Goal: Task Accomplishment & Management: Complete application form

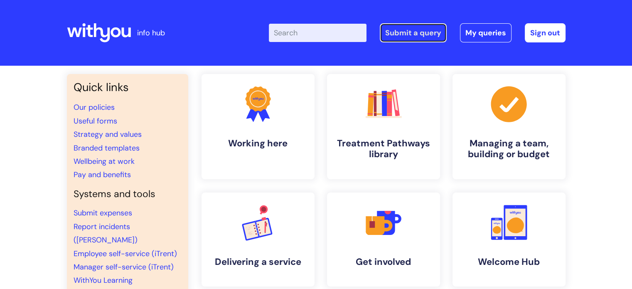
click at [422, 33] on link "Submit a query" at bounding box center [413, 32] width 67 height 19
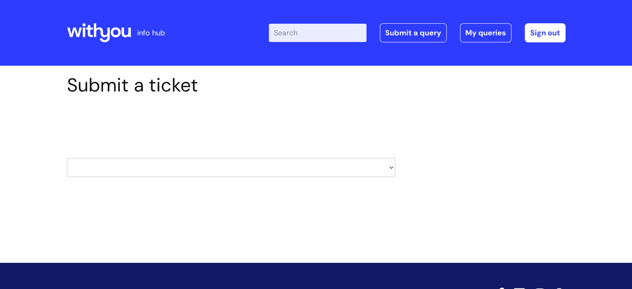
click at [147, 163] on select "HR / People IT and Support Clinical Drug Alerts Finance Accounts Data Support T…" at bounding box center [231, 167] width 328 height 19
select select "systems"
click at [67, 158] on select "HR / People IT and Support Clinical Drug Alerts Finance Accounts Data Support T…" at bounding box center [231, 167] width 328 height 19
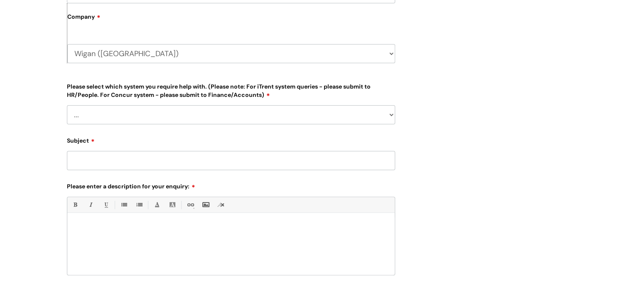
scroll to position [231, 0]
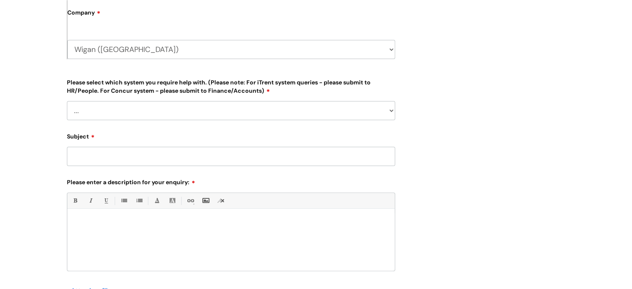
click at [373, 111] on select "... Ulysses Helpdesk Monday.com Nebula fault ILLY CarePath fault Halo fault E-c…" at bounding box center [231, 110] width 328 height 19
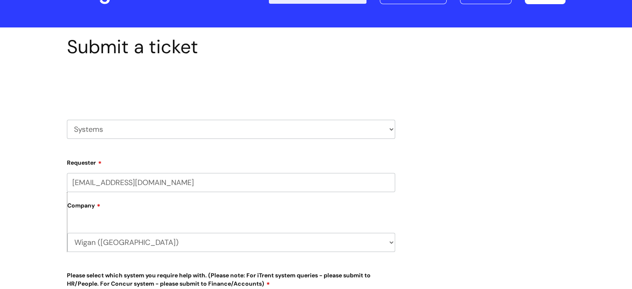
scroll to position [37, 0]
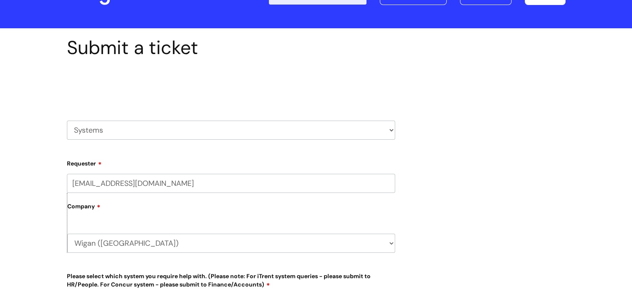
click at [361, 126] on select "HR / People IT and Support Clinical Drug Alerts Finance Accounts Data Support T…" at bounding box center [231, 130] width 328 height 19
select select "hr_/_people"
click at [67, 121] on select "HR / People IT and Support Clinical Drug Alerts Finance Accounts Data Support T…" at bounding box center [231, 130] width 328 height 19
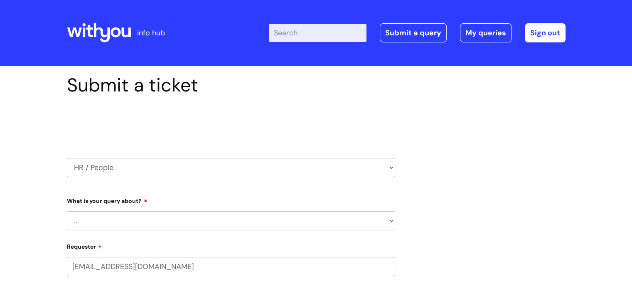
select select "80004286540"
click at [146, 229] on select "... Absence Query Holiday Query Employee change request General HR Query iTrent…" at bounding box center [231, 220] width 328 height 19
select select "iTrent"
click at [67, 211] on select "... Absence Query Holiday Query Employee change request General HR Query iTrent…" at bounding box center [231, 220] width 328 height 19
click at [269, 264] on select "... I can’t log in to iTrent I need to change someone’s line manager Issue with…" at bounding box center [235, 263] width 322 height 19
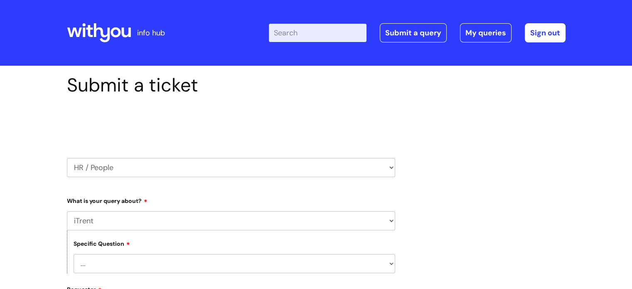
select select "I need to change someone’s line manager"
click at [74, 254] on select "... I can’t log in to iTrent I need to change someone’s line manager Issue with…" at bounding box center [235, 263] width 322 height 19
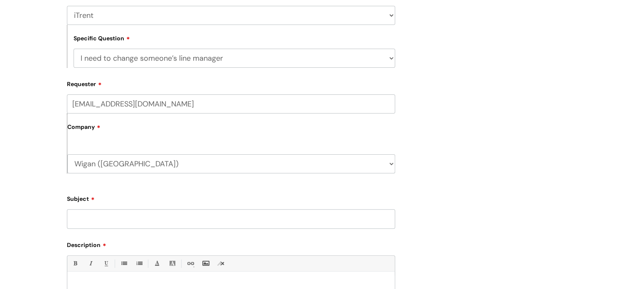
scroll to position [206, 0]
click at [241, 216] on input "Subject" at bounding box center [231, 217] width 328 height 19
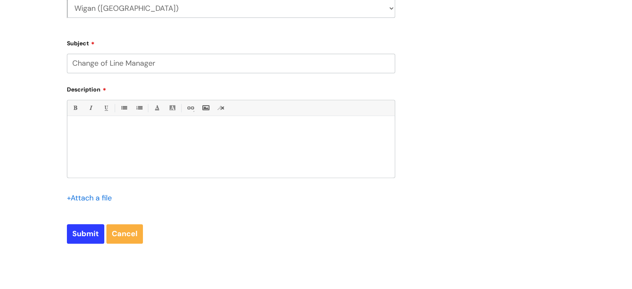
scroll to position [362, 0]
type input "Change of Line Manager"
click at [367, 141] on div at bounding box center [231, 147] width 328 height 57
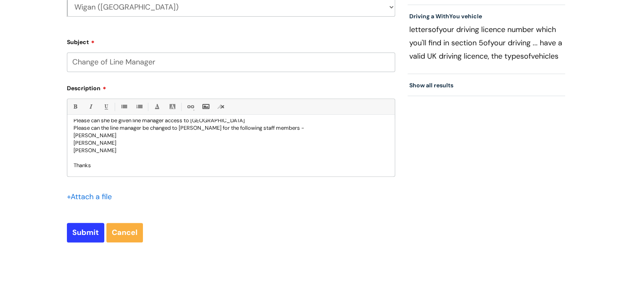
scroll to position [23, 0]
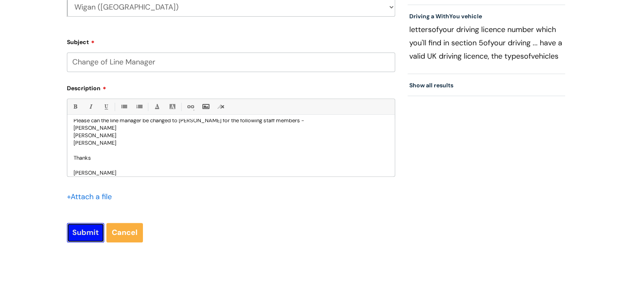
click at [78, 228] on input "Submit" at bounding box center [85, 232] width 37 height 19
type input "Please Wait..."
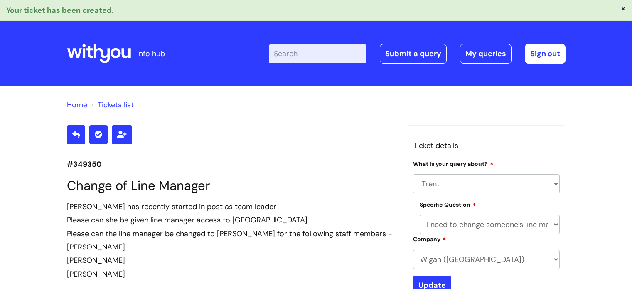
select select "iTrent"
select select "I need to change someone’s line manager"
